Goal: Check status

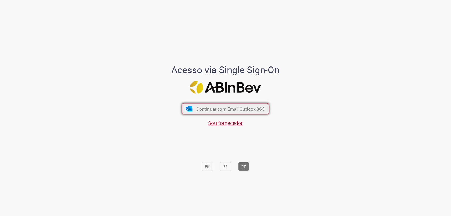
click at [217, 114] on div "Continuar com Email Outlook 365 Sou fornecedor" at bounding box center [225, 112] width 85 height 29
click at [206, 109] on span "Continuar com Email Outlook 365" at bounding box center [230, 109] width 68 height 6
click at [222, 106] on span "Continuar com Email Outlook 365" at bounding box center [230, 109] width 68 height 6
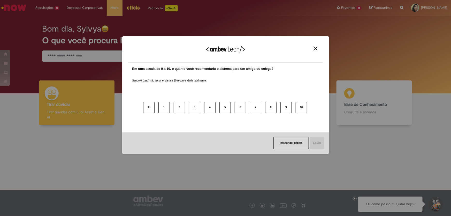
click at [315, 49] on img "Close" at bounding box center [316, 49] width 4 height 4
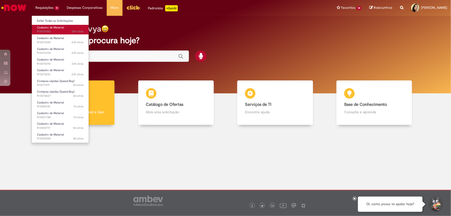
click at [47, 31] on span "22h atrás 22 horas atrás R13575383" at bounding box center [60, 31] width 47 height 4
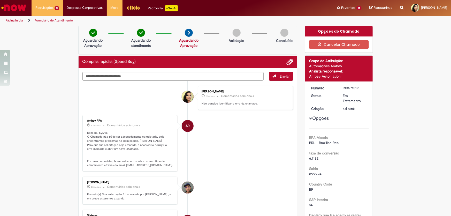
scroll to position [47, 0]
